Goal: Task Accomplishment & Management: Manage account settings

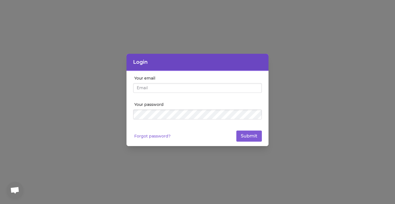
click at [149, 90] on input "Your email" at bounding box center [197, 88] width 129 height 10
click at [218, 83] on div "[EMAIL_ADDRESS][PERSON_NAME]" at bounding box center [197, 87] width 129 height 12
drag, startPoint x: 214, startPoint y: 93, endPoint x: 214, endPoint y: 89, distance: 3.9
click at [213, 92] on div "Your email [EMAIL_ADDRESS][PERSON_NAME]" at bounding box center [197, 86] width 129 height 22
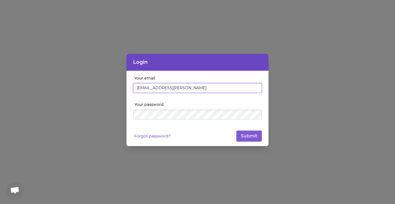
click at [214, 89] on input "[EMAIL_ADDRESS][PERSON_NAME]" at bounding box center [197, 88] width 129 height 10
type input "[PERSON_NAME][EMAIL_ADDRESS][DOMAIN_NAME]"
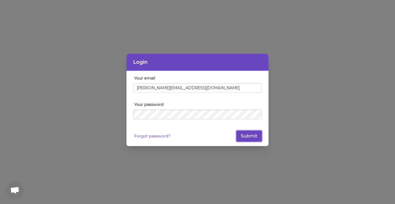
click at [247, 136] on button "Submit" at bounding box center [249, 136] width 26 height 11
